Goal: Transaction & Acquisition: Purchase product/service

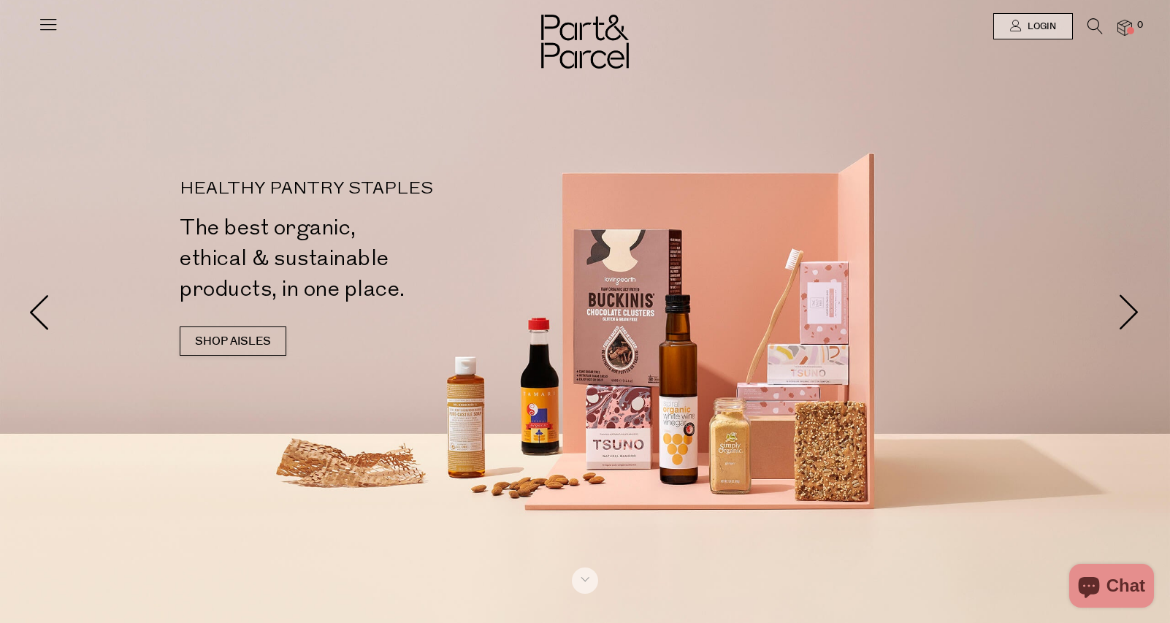
click at [1092, 24] on icon at bounding box center [1094, 26] width 15 height 16
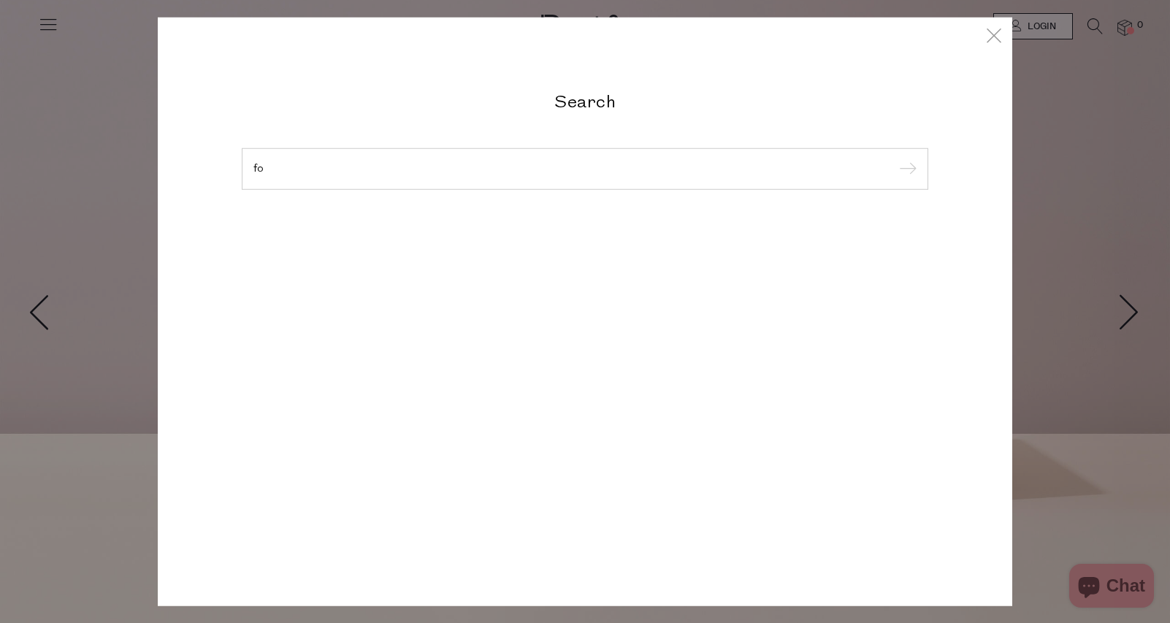
type input "f"
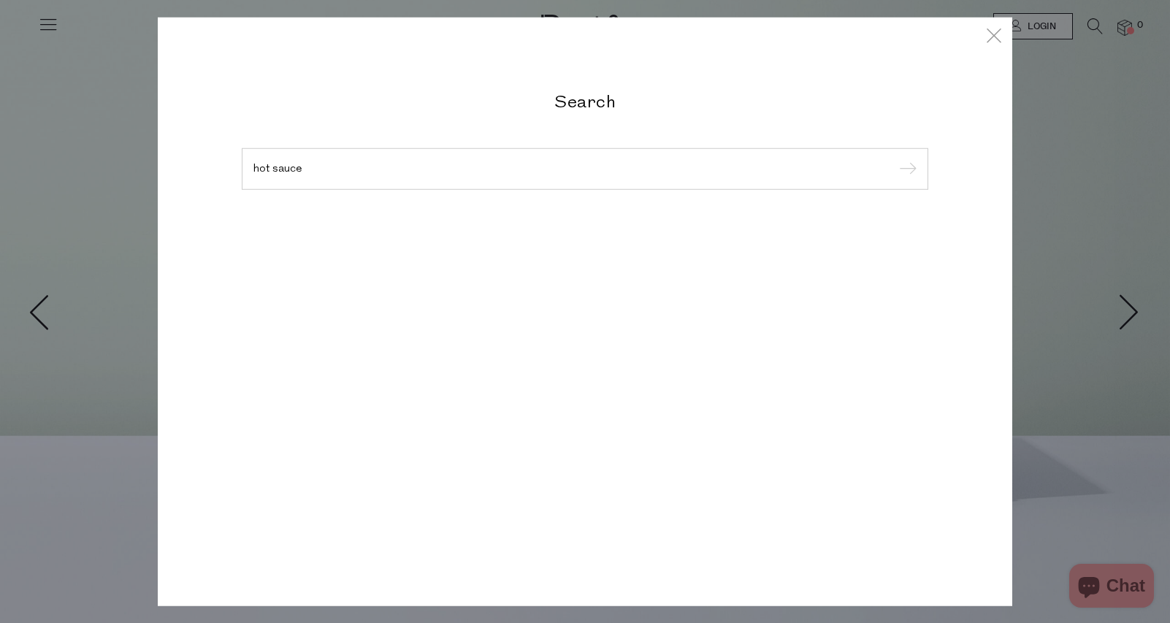
type input "hot sauce"
click at [894, 158] on input "submit" at bounding box center [905, 169] width 22 height 22
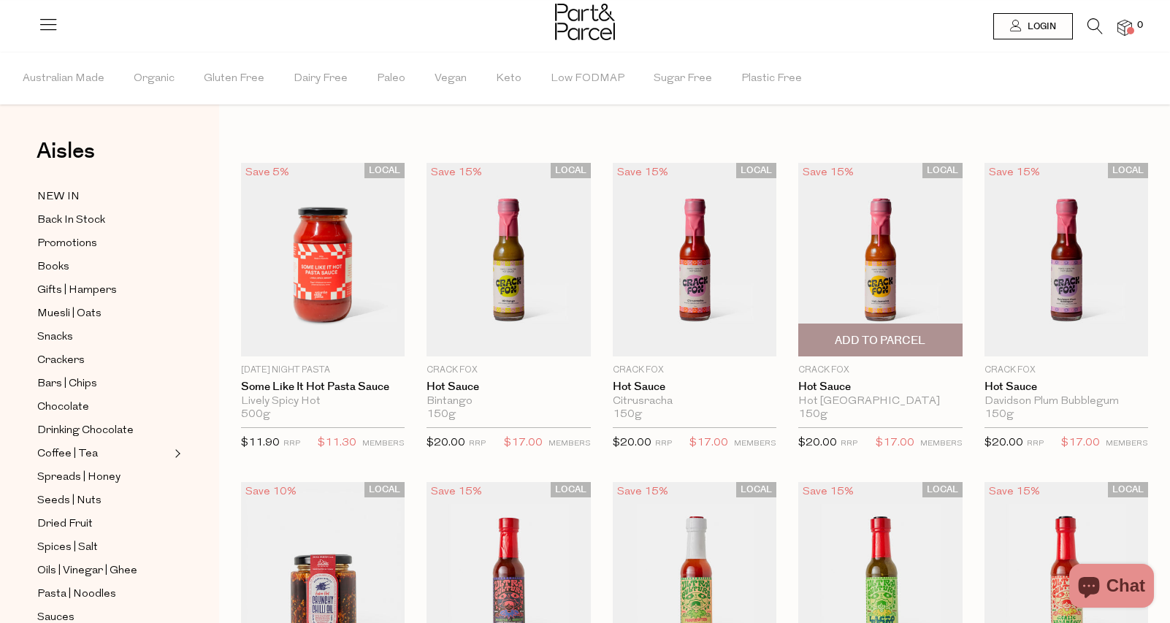
click at [935, 277] on img at bounding box center [880, 259] width 164 height 193
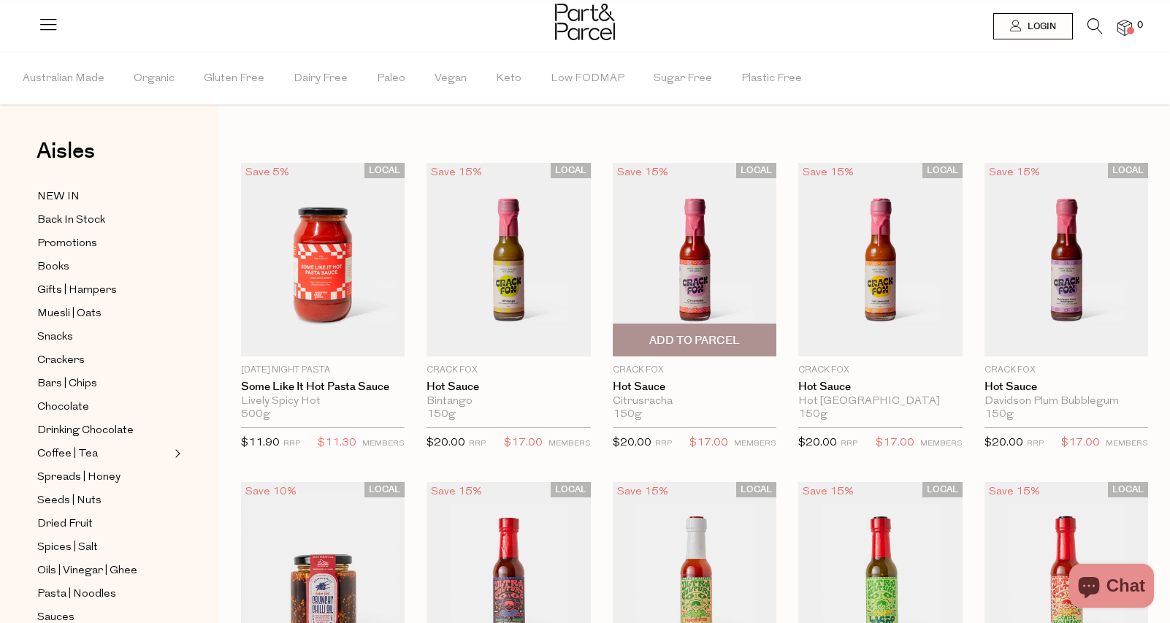
click at [742, 291] on img at bounding box center [695, 259] width 164 height 193
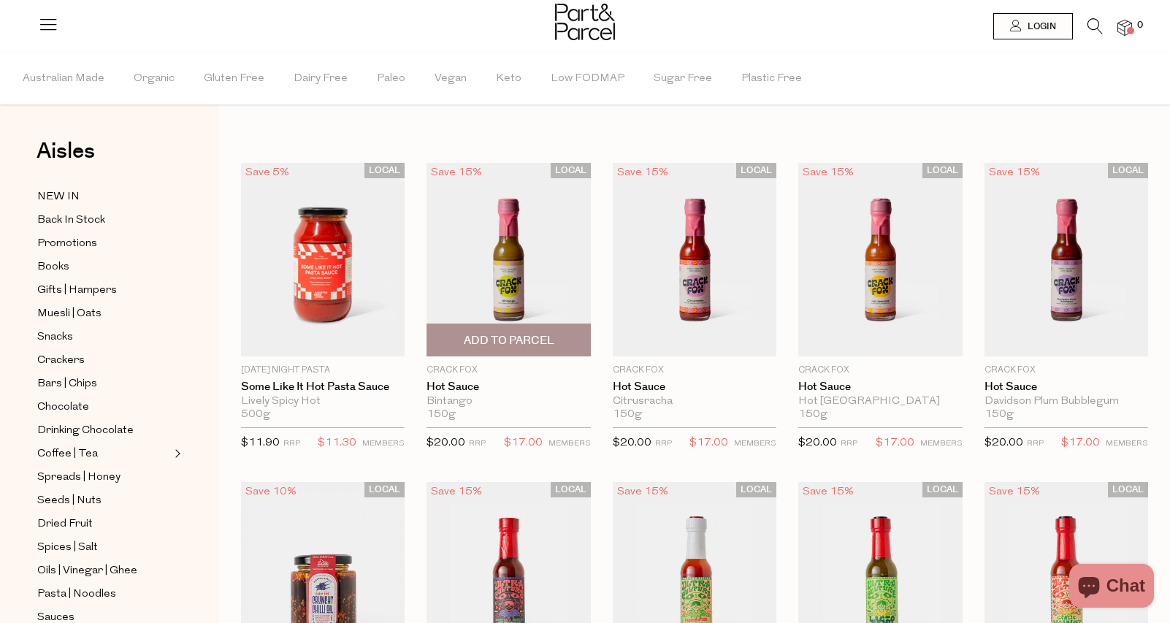
click at [557, 278] on img at bounding box center [508, 259] width 164 height 193
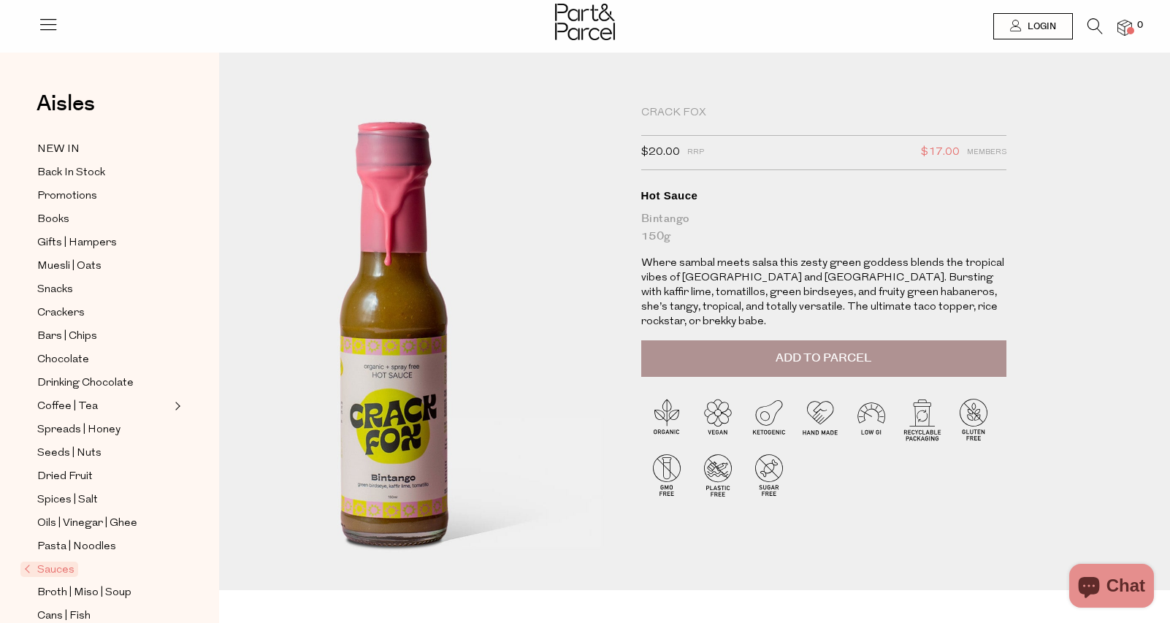
click at [519, 383] on img at bounding box center [394, 334] width 570 height 672
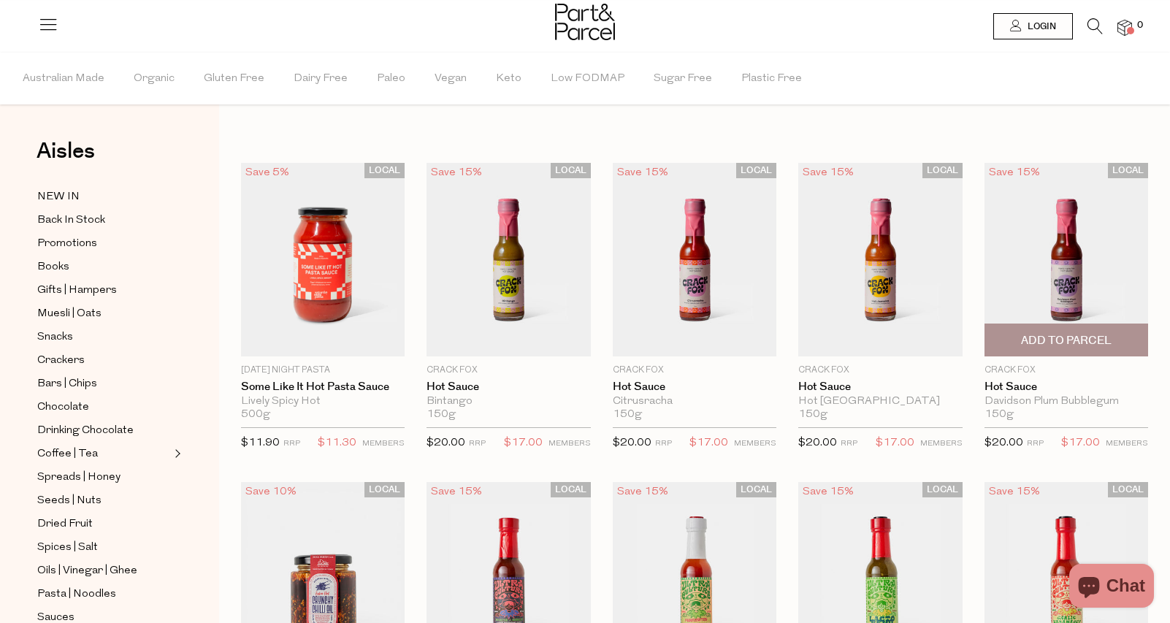
click at [1013, 295] on img at bounding box center [1066, 259] width 164 height 193
